Goal: Task Accomplishment & Management: Manage account settings

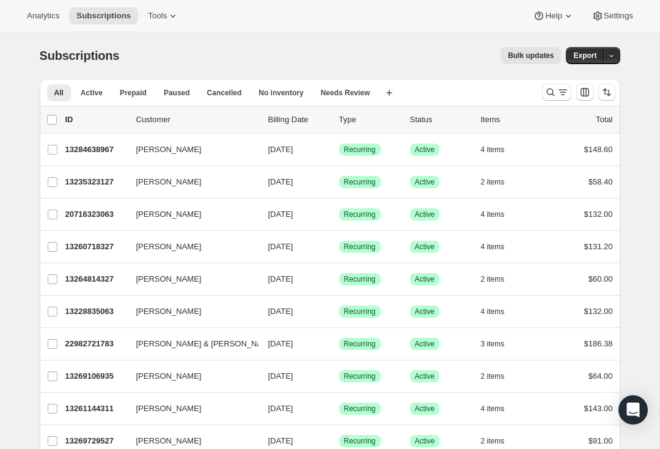
click at [547, 95] on icon "Search and filter results" at bounding box center [551, 92] width 12 height 12
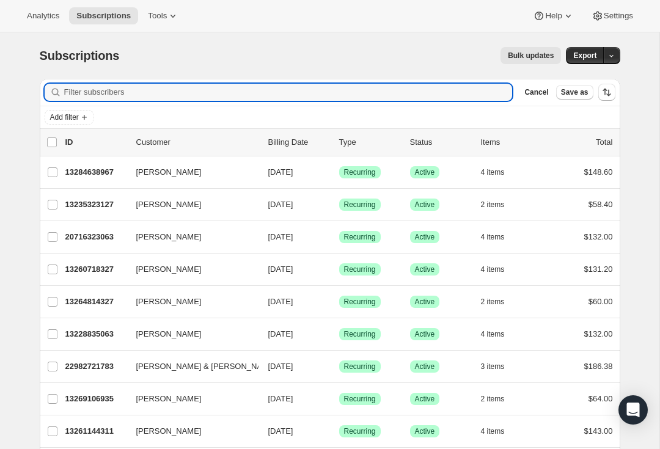
click at [143, 91] on input "Filter subscribers" at bounding box center [288, 92] width 449 height 17
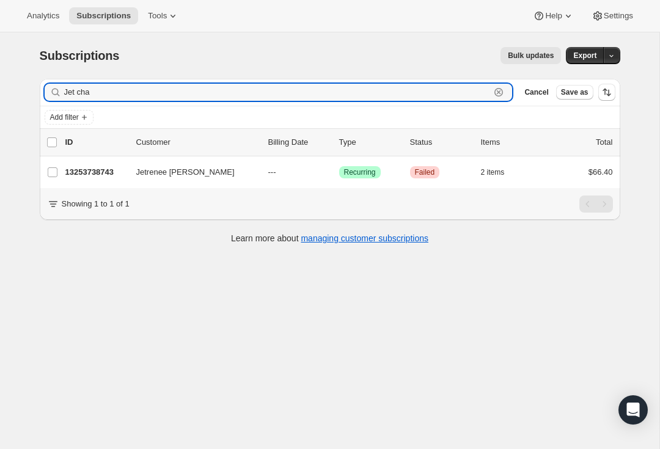
type input "Jet cha"
click at [97, 177] on p "13253738743" at bounding box center [95, 172] width 61 height 12
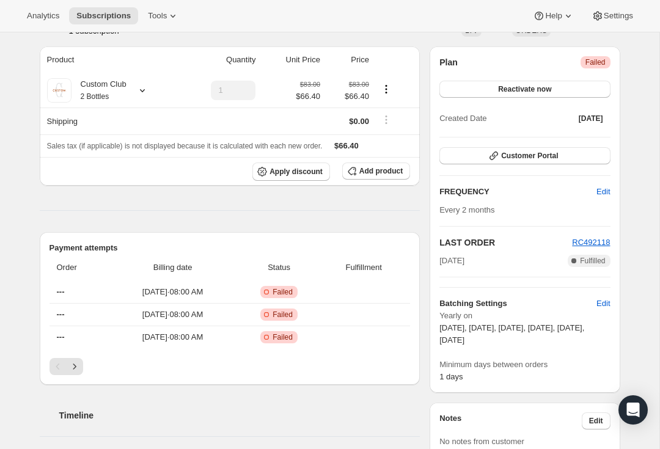
scroll to position [102, 0]
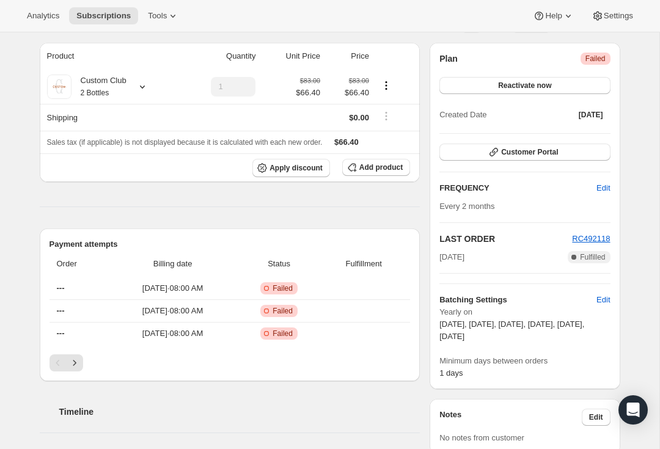
click at [80, 359] on icon "Next" at bounding box center [74, 363] width 12 height 12
click at [81, 362] on button "Next" at bounding box center [74, 362] width 17 height 17
click at [82, 365] on button "Next" at bounding box center [74, 362] width 17 height 17
click at [79, 361] on icon "Next" at bounding box center [74, 363] width 12 height 12
click at [76, 361] on icon "Next" at bounding box center [74, 363] width 12 height 12
